Goal: Information Seeking & Learning: Learn about a topic

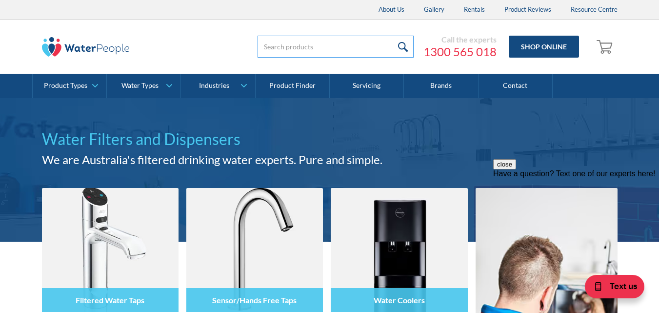
click at [273, 47] on input "search" at bounding box center [336, 47] width 156 height 22
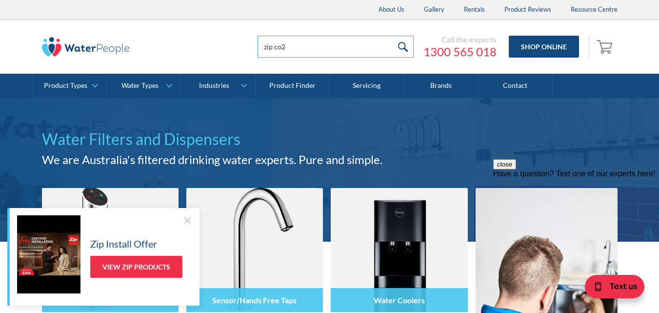
type input "zip co2"
click at [393, 36] on input "submit" at bounding box center [403, 47] width 21 height 22
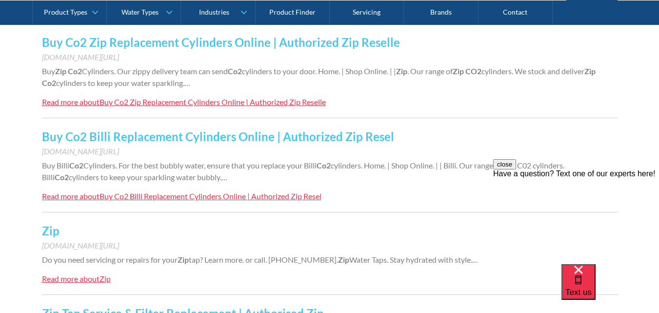
scroll to position [232, 0]
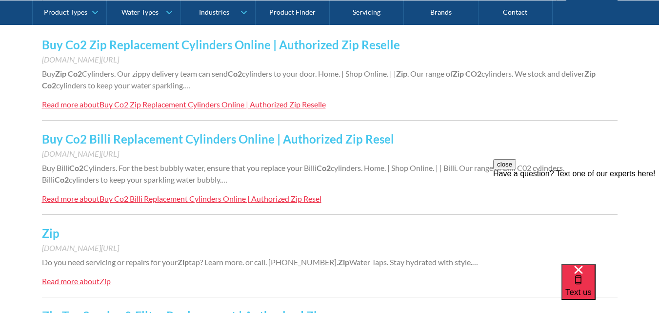
click at [219, 44] on link "Buy Co2 Zip Replacement Cylinders Online | Authorized Zip Reselle" at bounding box center [221, 45] width 358 height 14
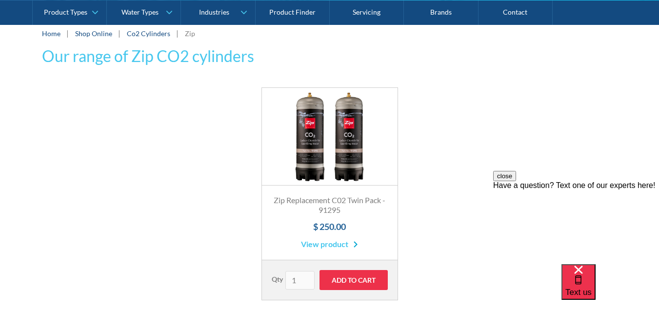
scroll to position [159, 0]
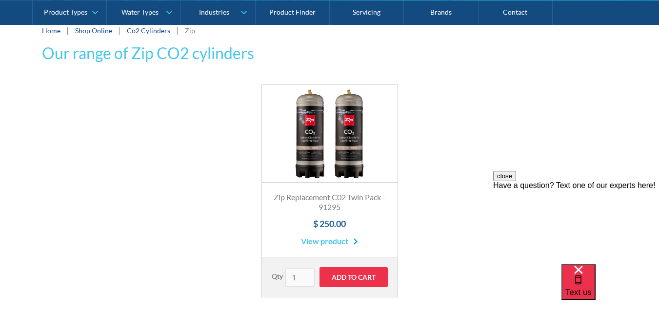
click at [323, 240] on link "View product" at bounding box center [329, 241] width 57 height 12
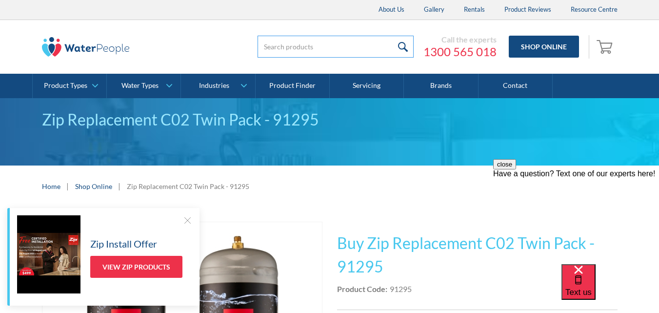
click at [263, 47] on input "search" at bounding box center [336, 47] width 156 height 22
type input "zip filter"
click at [393, 36] on input "submit" at bounding box center [403, 47] width 21 height 22
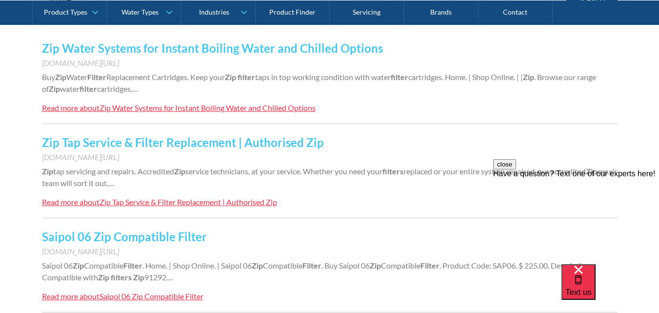
scroll to position [232, 0]
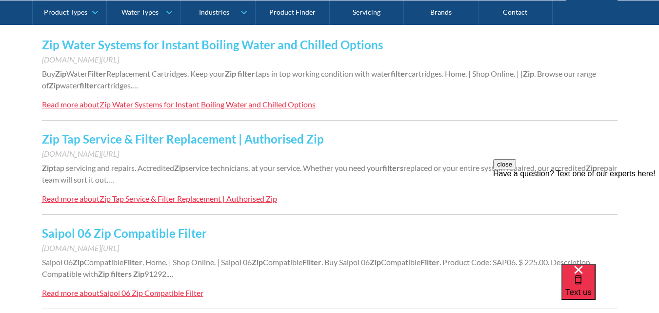
click at [207, 137] on link "Zip Tap Service & Filter Replacement | Authorised Zip" at bounding box center [183, 139] width 282 height 14
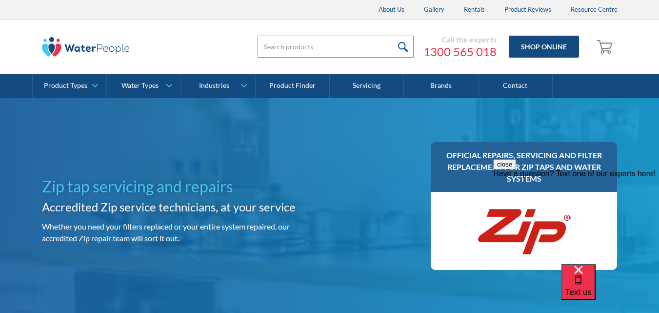
click at [269, 46] on input "search" at bounding box center [336, 47] width 156 height 22
type input "water filters"
click at [393, 36] on input "submit" at bounding box center [403, 47] width 21 height 22
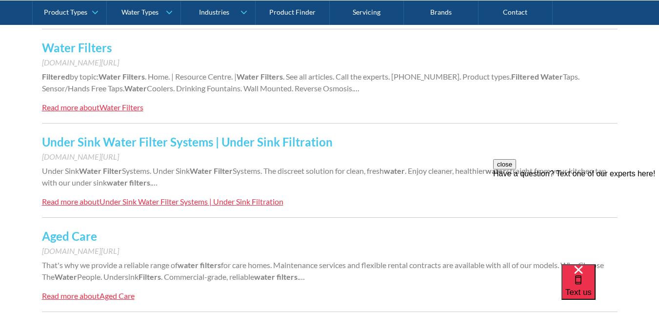
scroll to position [415, 0]
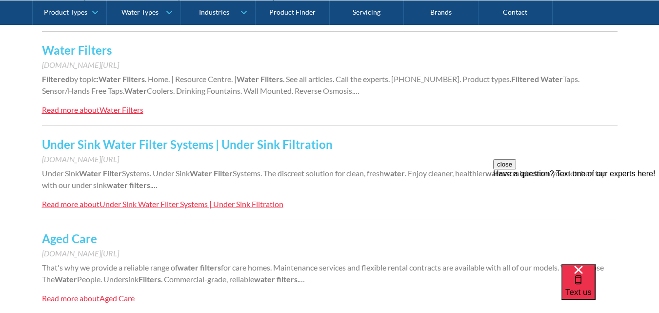
click at [130, 107] on div "Water Filters" at bounding box center [121, 109] width 44 height 9
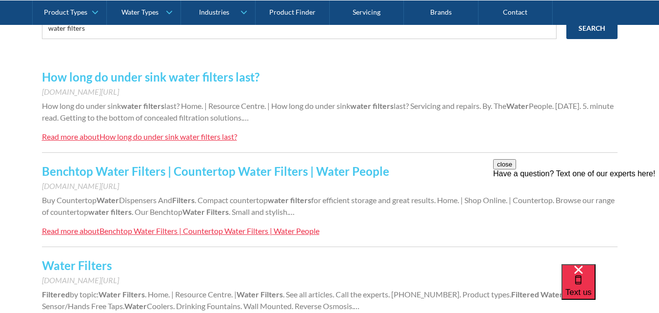
scroll to position [195, 0]
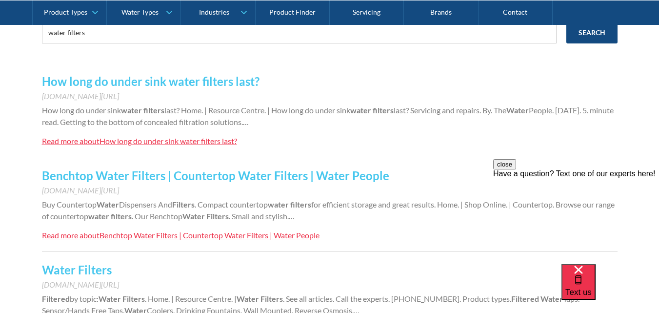
click at [116, 141] on div "How long do under sink water filters last?" at bounding box center [168, 140] width 138 height 9
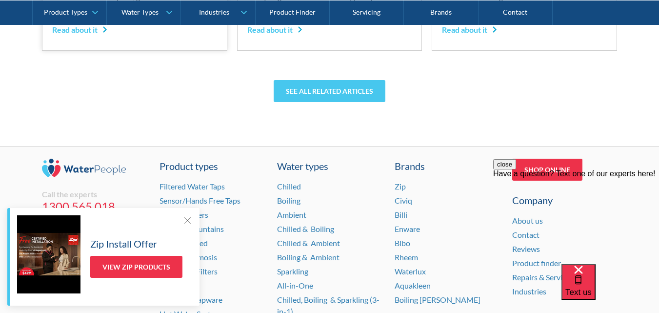
scroll to position [3073, 0]
